Goal: Communication & Community: Answer question/provide support

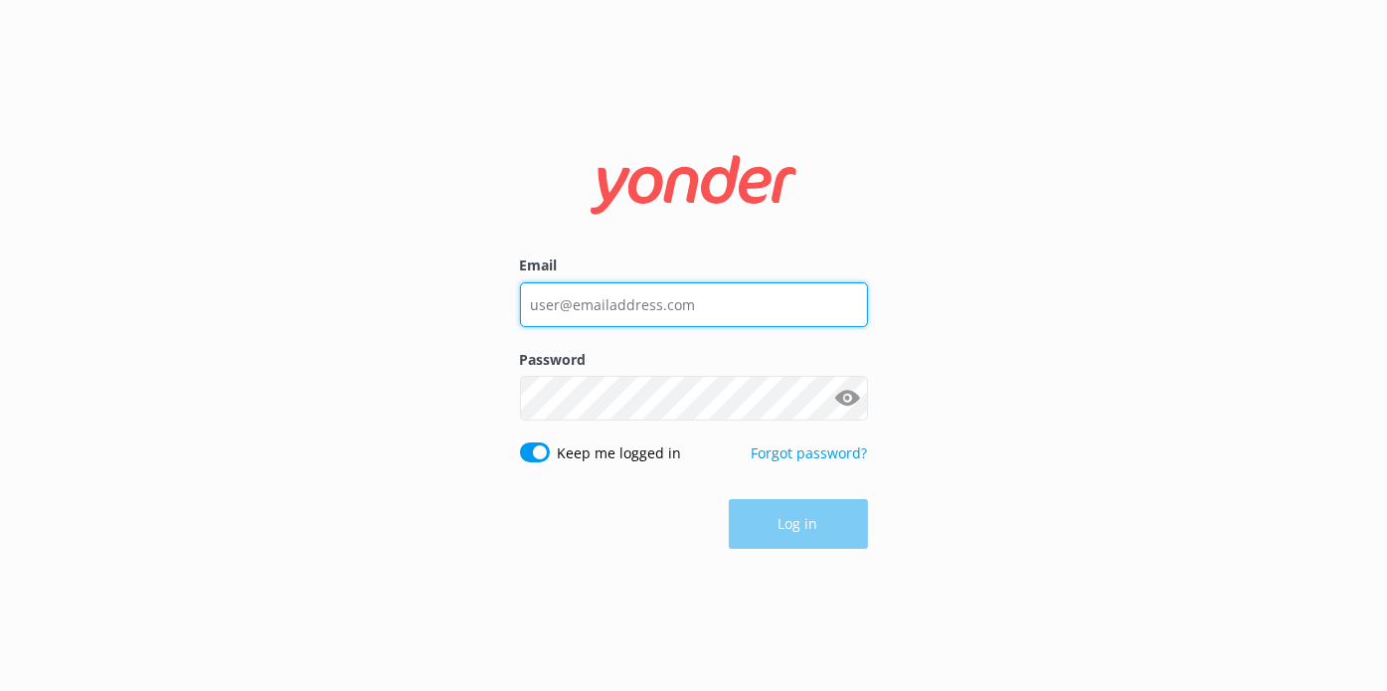
type input "[EMAIL_ADDRESS][DOMAIN_NAME]"
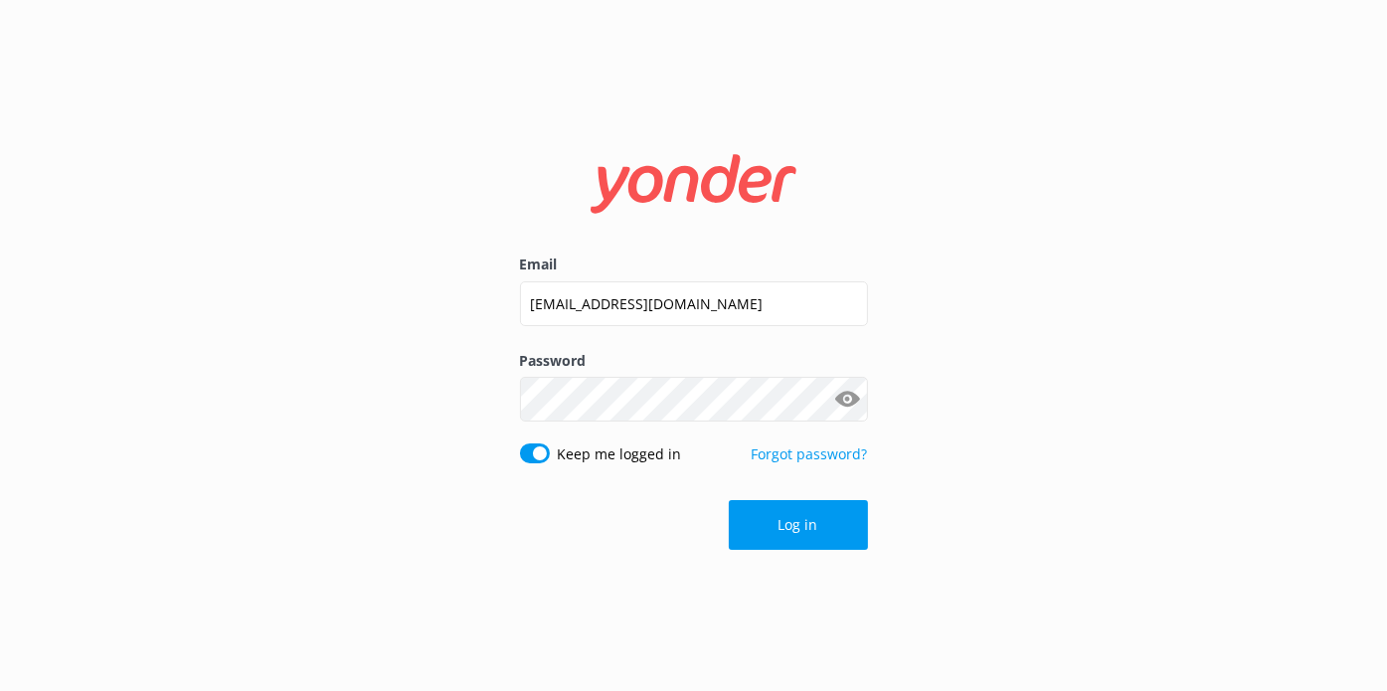
click at [774, 492] on form "Email [EMAIL_ADDRESS][DOMAIN_NAME] Password Show password Keep me logged in For…" at bounding box center [694, 344] width 348 height 435
click at [777, 506] on button "Log in" at bounding box center [798, 525] width 139 height 50
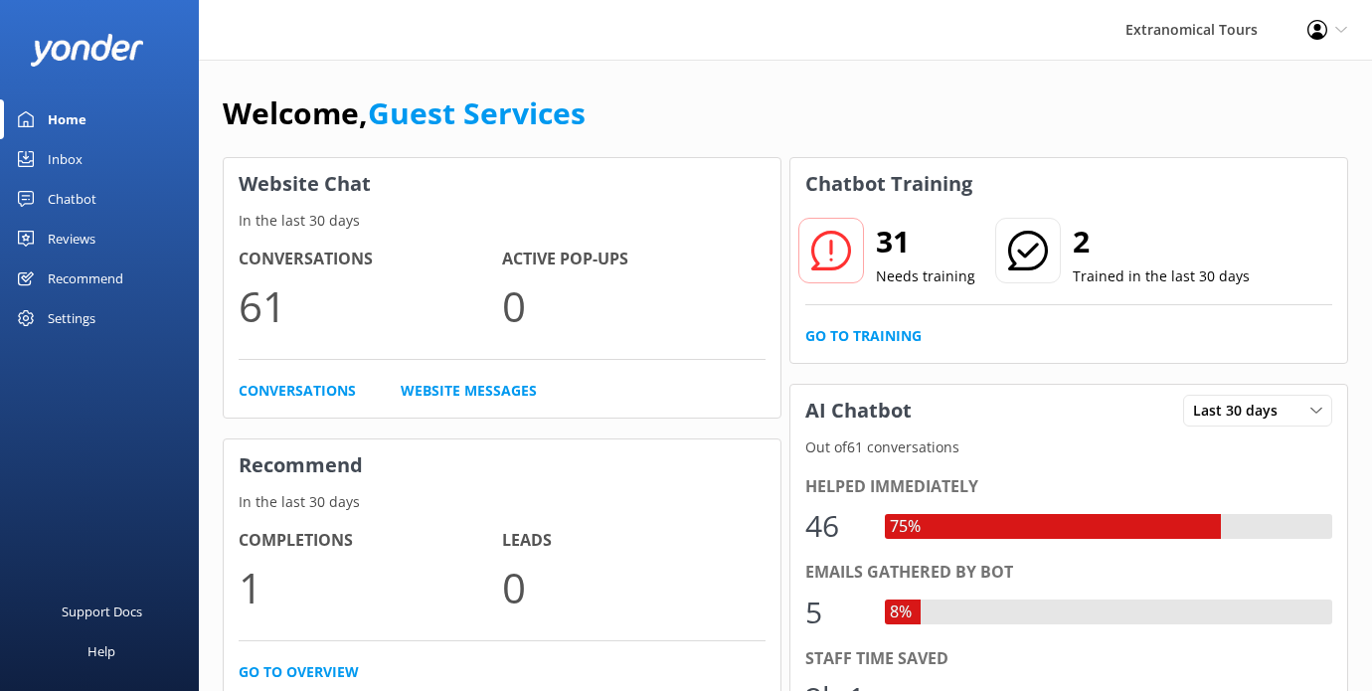
click at [68, 144] on div "Inbox" at bounding box center [65, 159] width 35 height 40
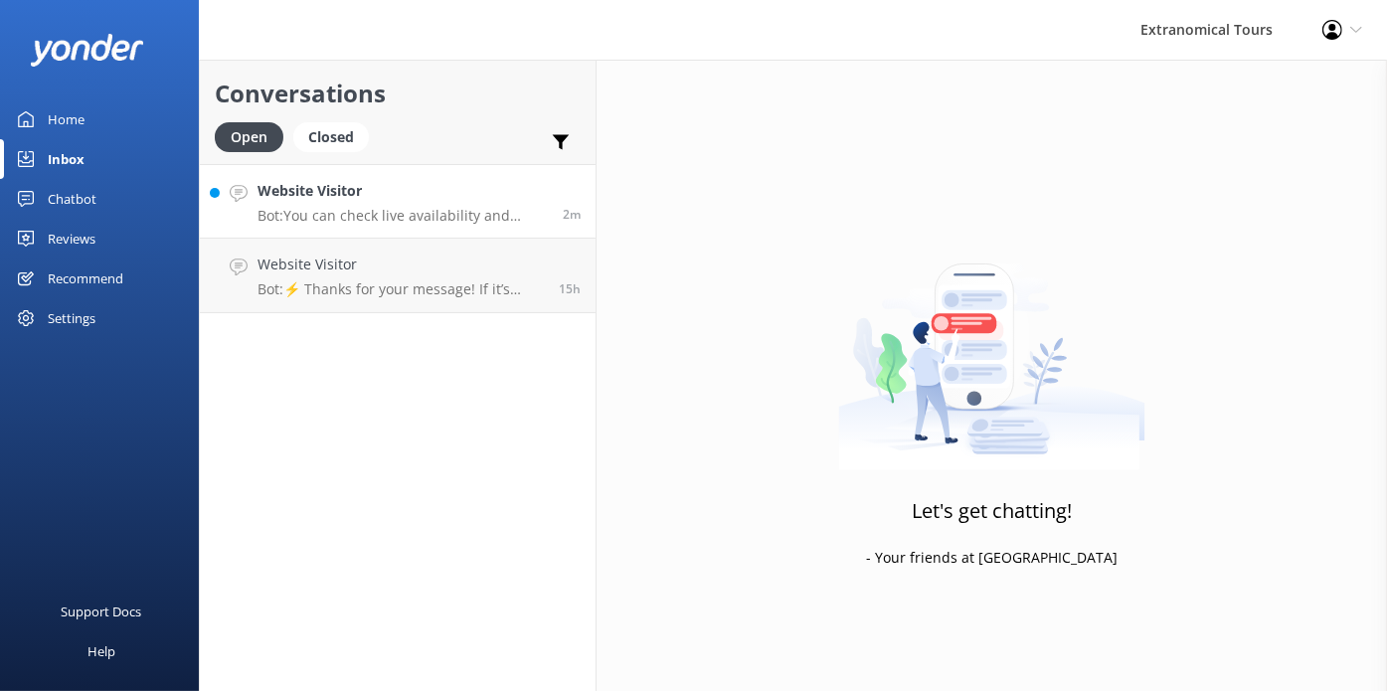
click at [290, 182] on h4 "Website Visitor" at bounding box center [402, 191] width 290 height 22
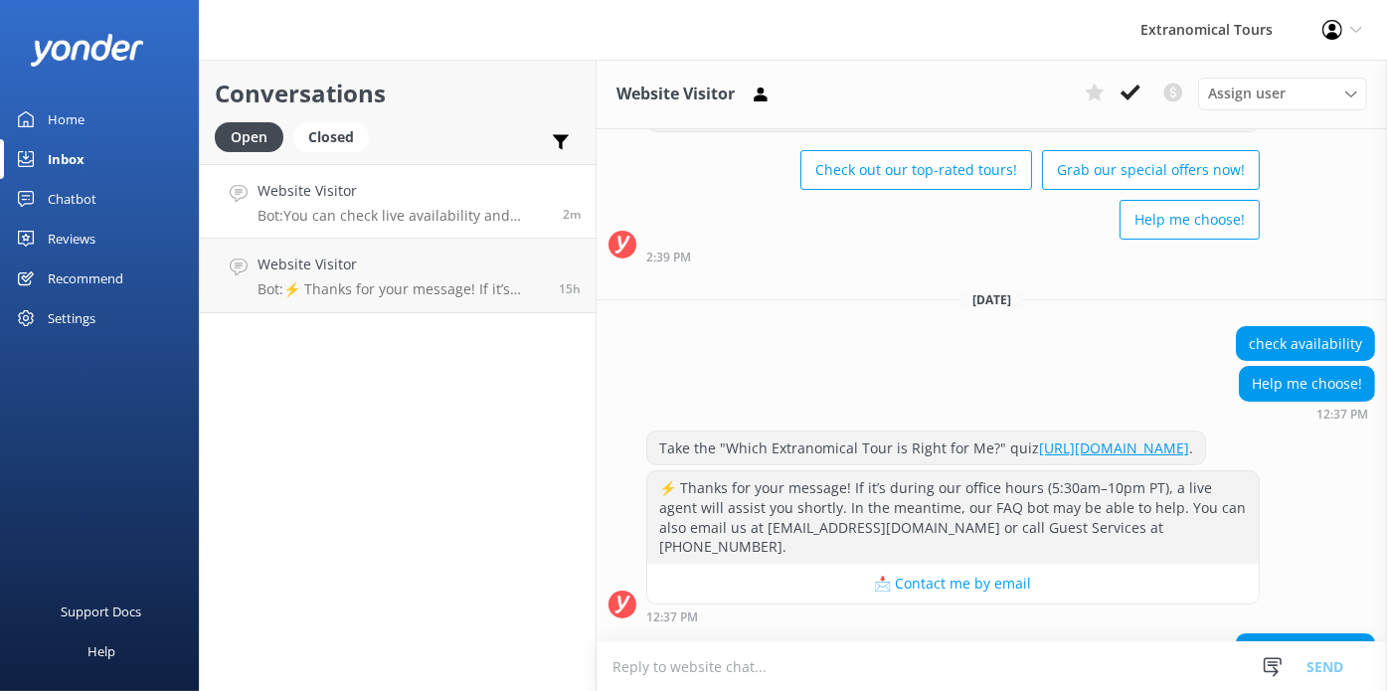
scroll to position [91, 0]
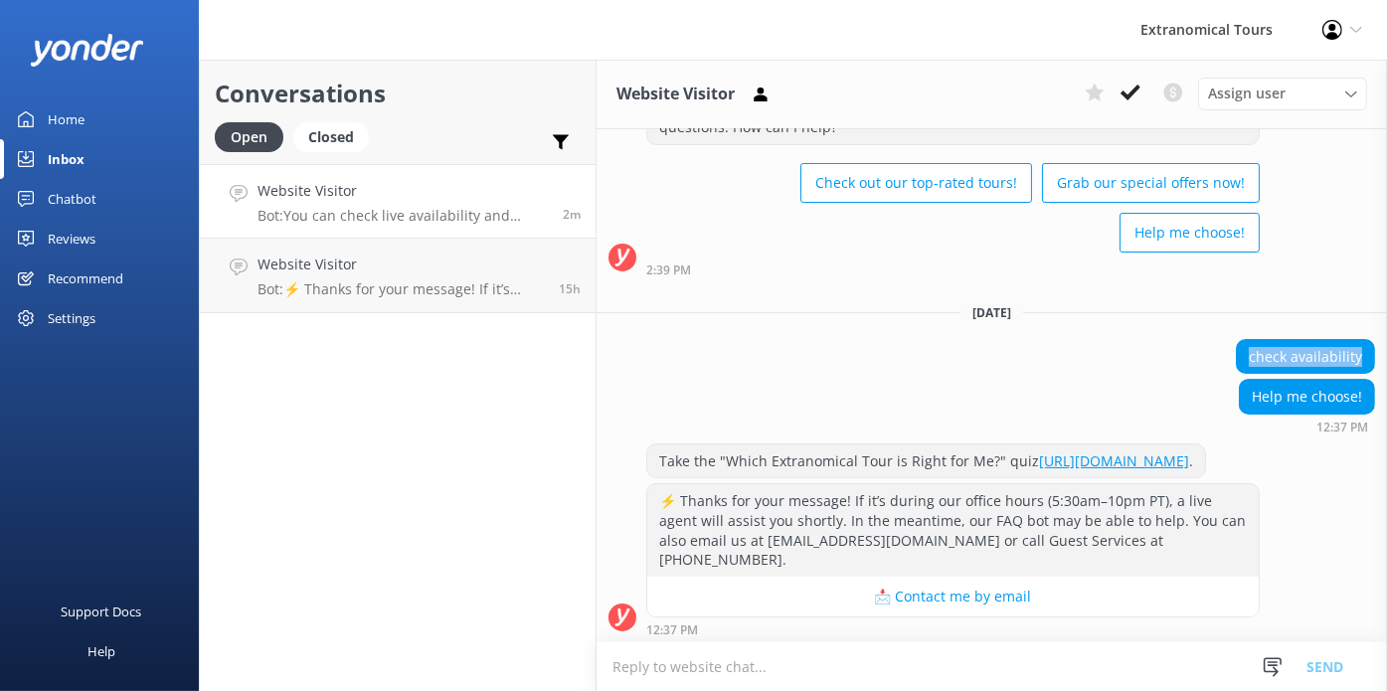
copy div "check availability"
drag, startPoint x: 1232, startPoint y: 349, endPoint x: 870, endPoint y: 110, distance: 434.2
click at [1349, 350] on div "check availability" at bounding box center [1304, 357] width 137 height 34
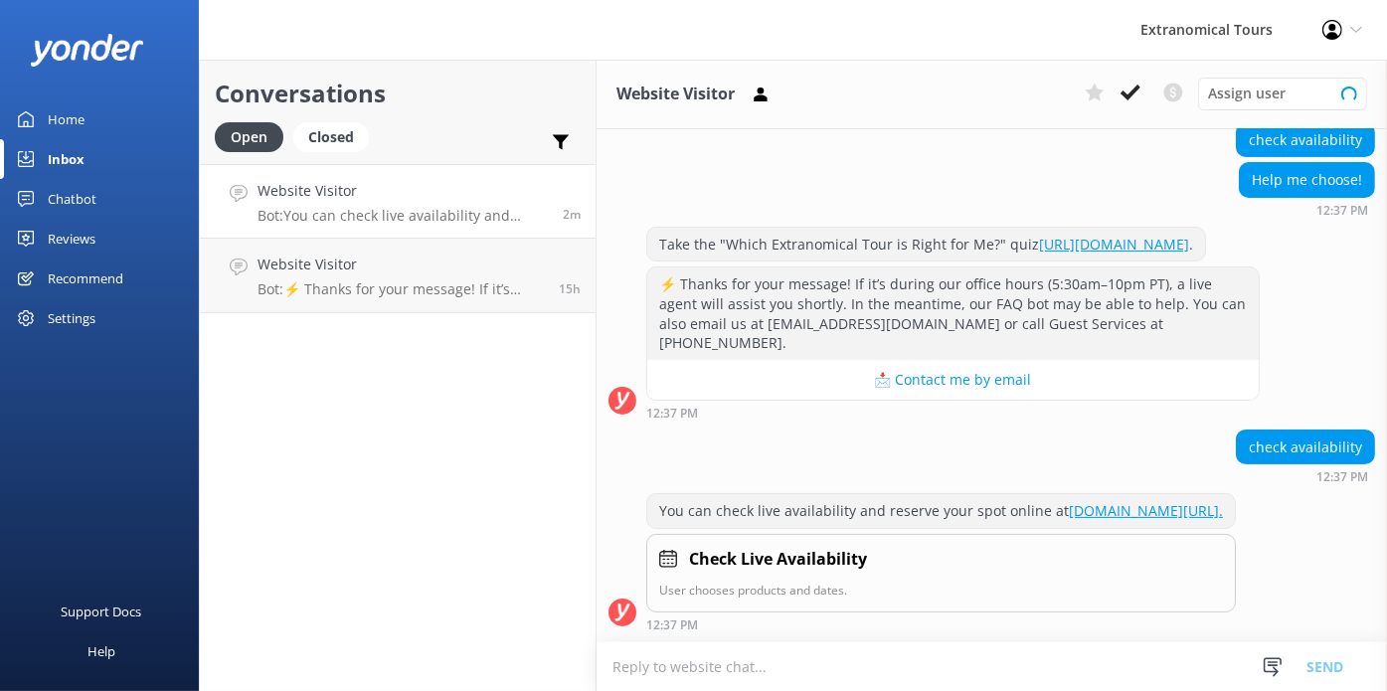
scroll to position [323, 0]
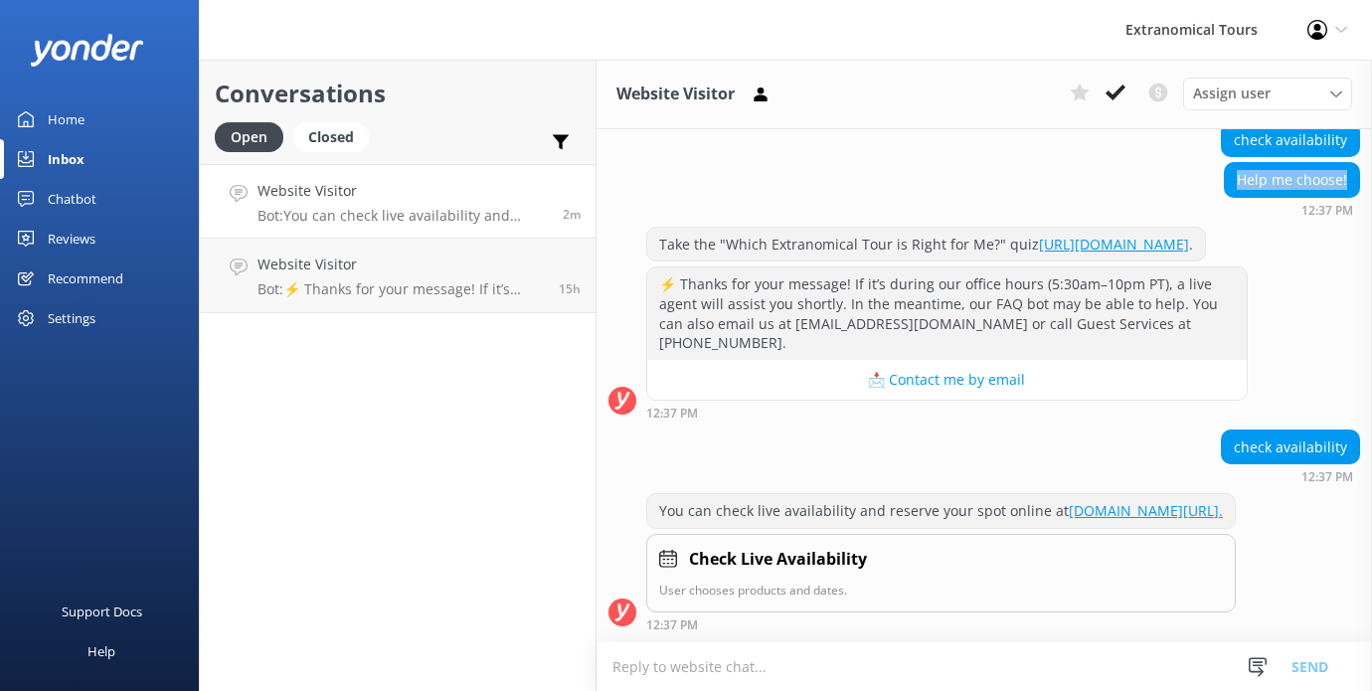
copy div "Help me choose!"
drag, startPoint x: 1227, startPoint y: 158, endPoint x: 1185, endPoint y: 150, distance: 43.5
click at [1345, 162] on div "Help me choose! 12:37 PM" at bounding box center [983, 189] width 775 height 55
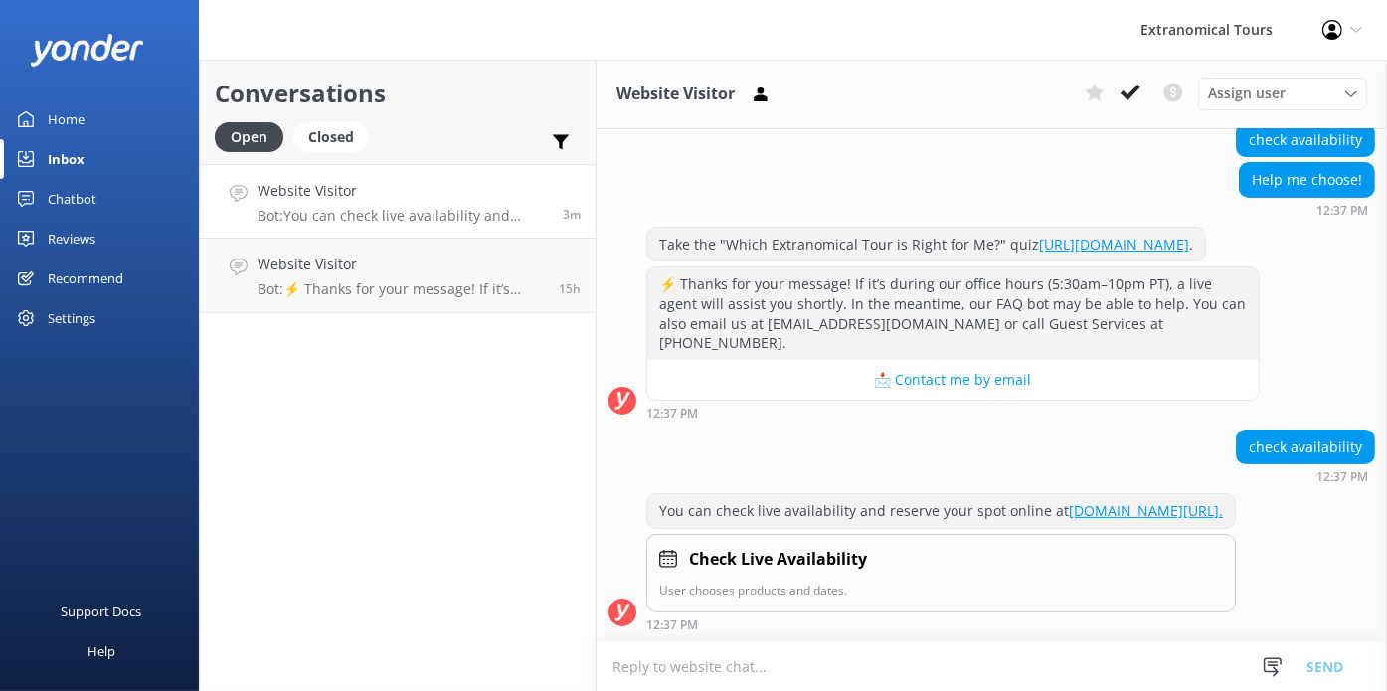
click at [833, 676] on textarea at bounding box center [991, 666] width 790 height 49
paste textarea "I’d be happy to help you choose! Could you please let me know which tour you’re…"
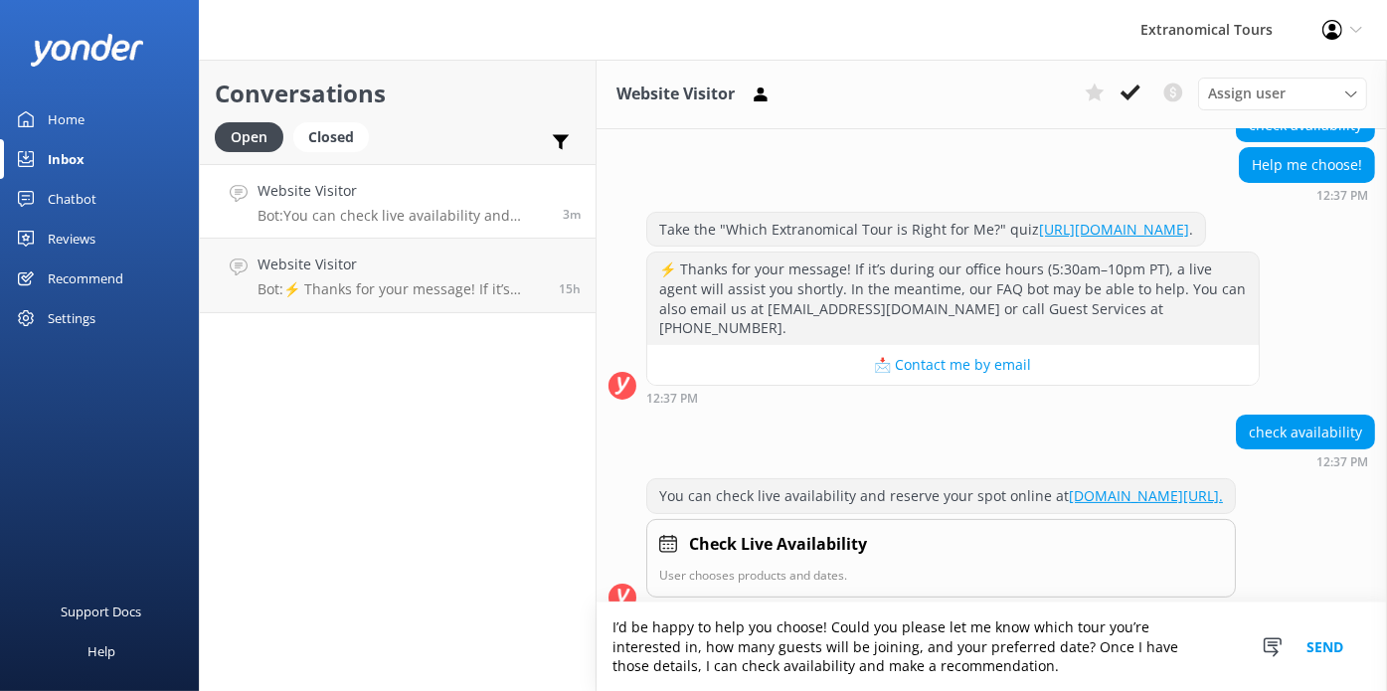
type textarea "I’d be happy to help you choose! Could you please let me know which tour you’re…"
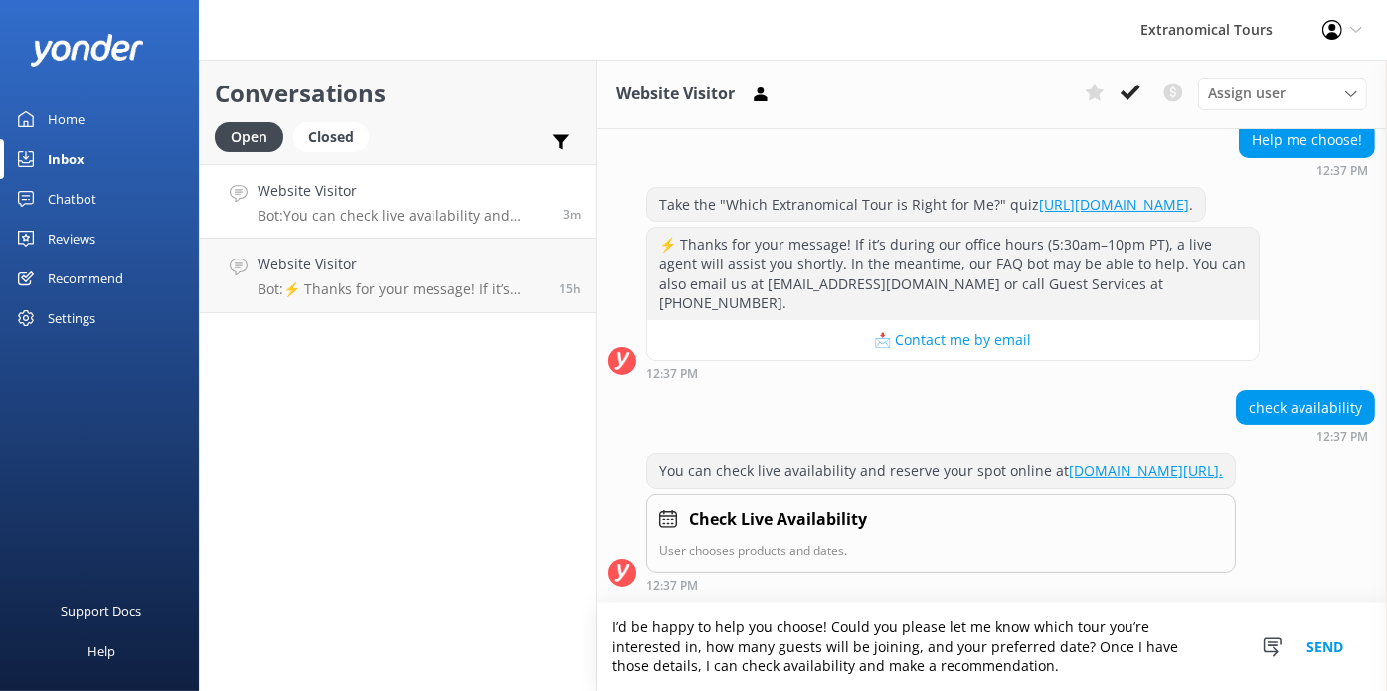
click at [1303, 647] on button "Send" at bounding box center [1324, 646] width 75 height 88
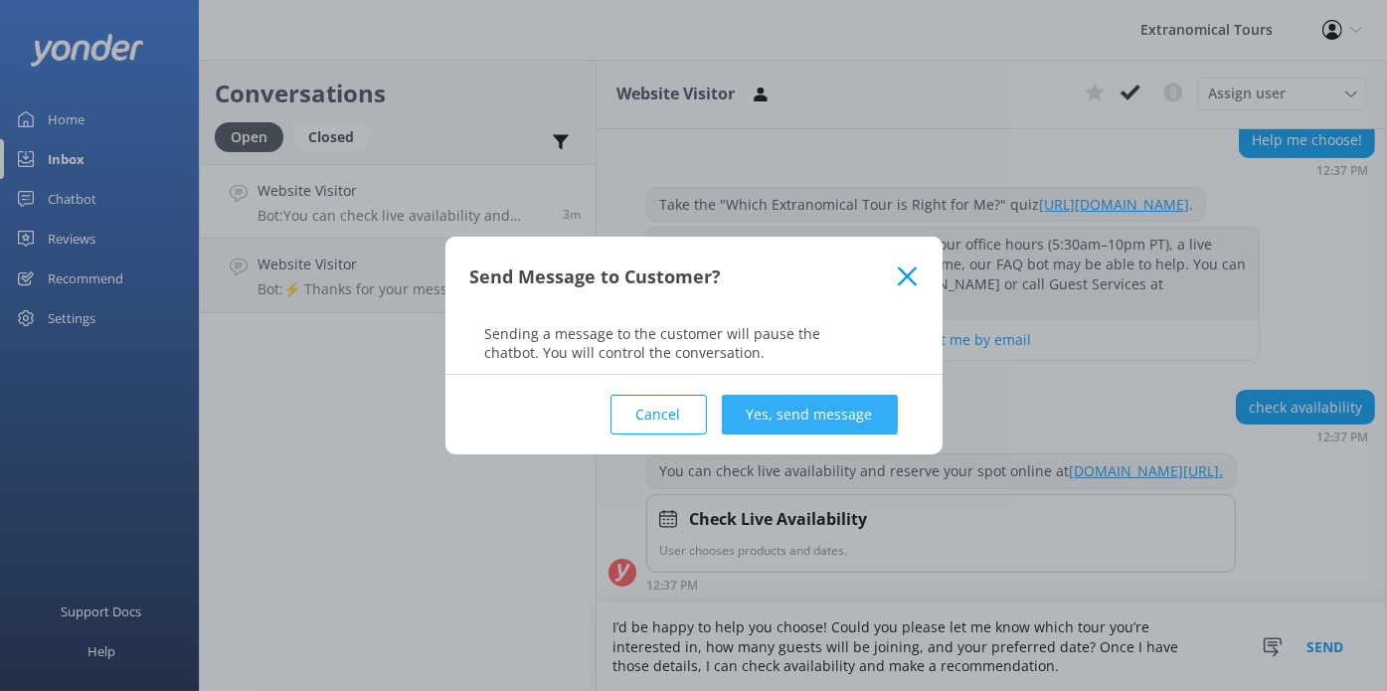
click at [860, 419] on button "Yes, send message" at bounding box center [810, 415] width 176 height 40
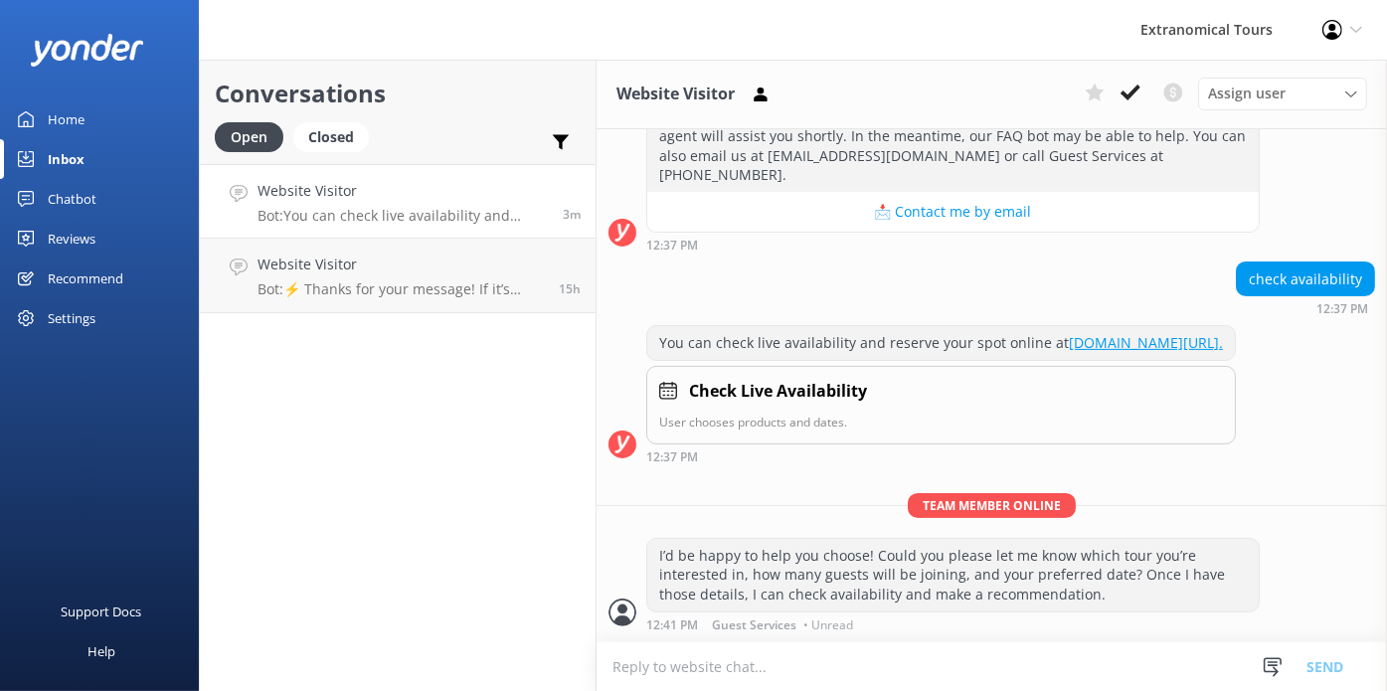
scroll to position [490, 0]
